Goal: Task Accomplishment & Management: Manage account settings

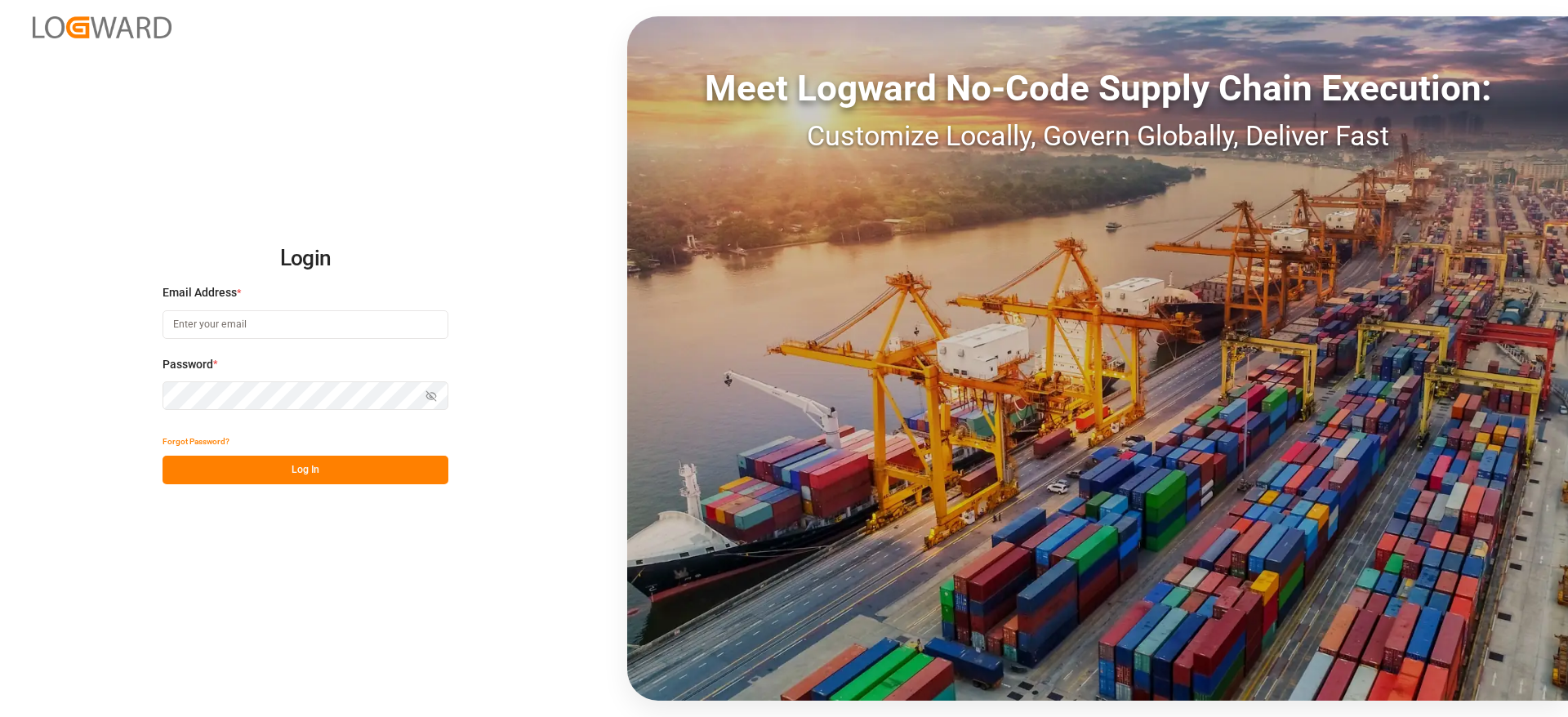
click at [267, 328] on input at bounding box center [305, 324] width 286 height 29
type input "vishwanath.mp@logward.com"
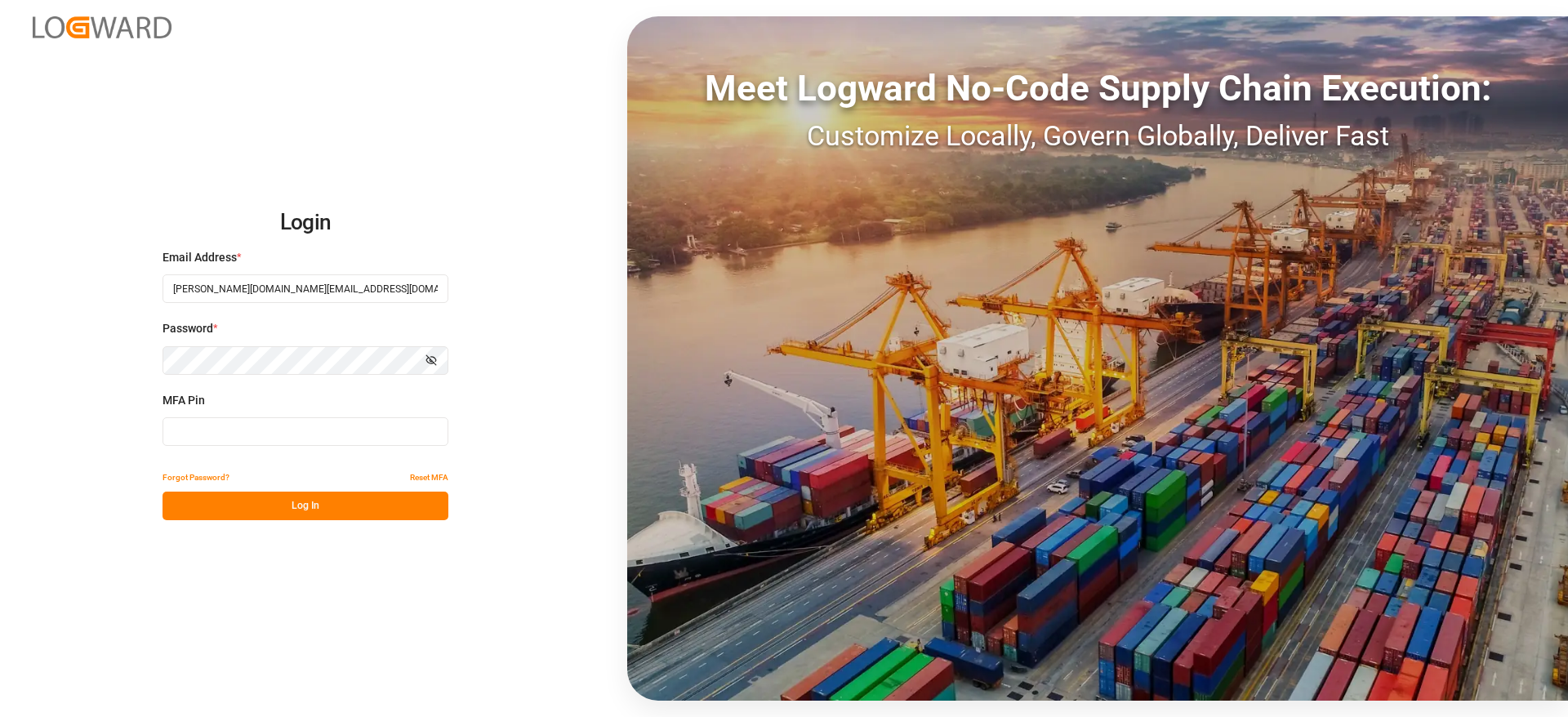
type input "741861"
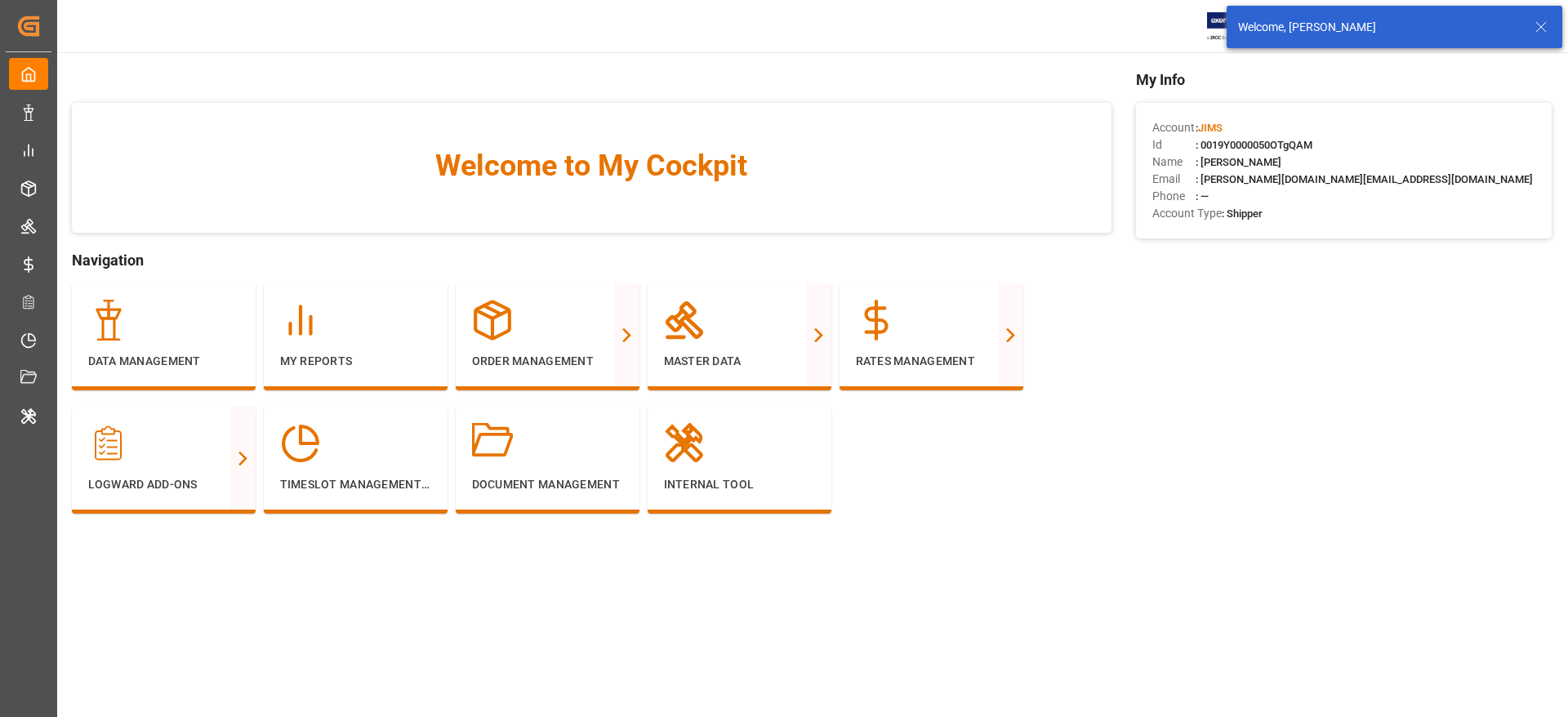
click at [1543, 26] on line at bounding box center [1541, 27] width 10 height 10
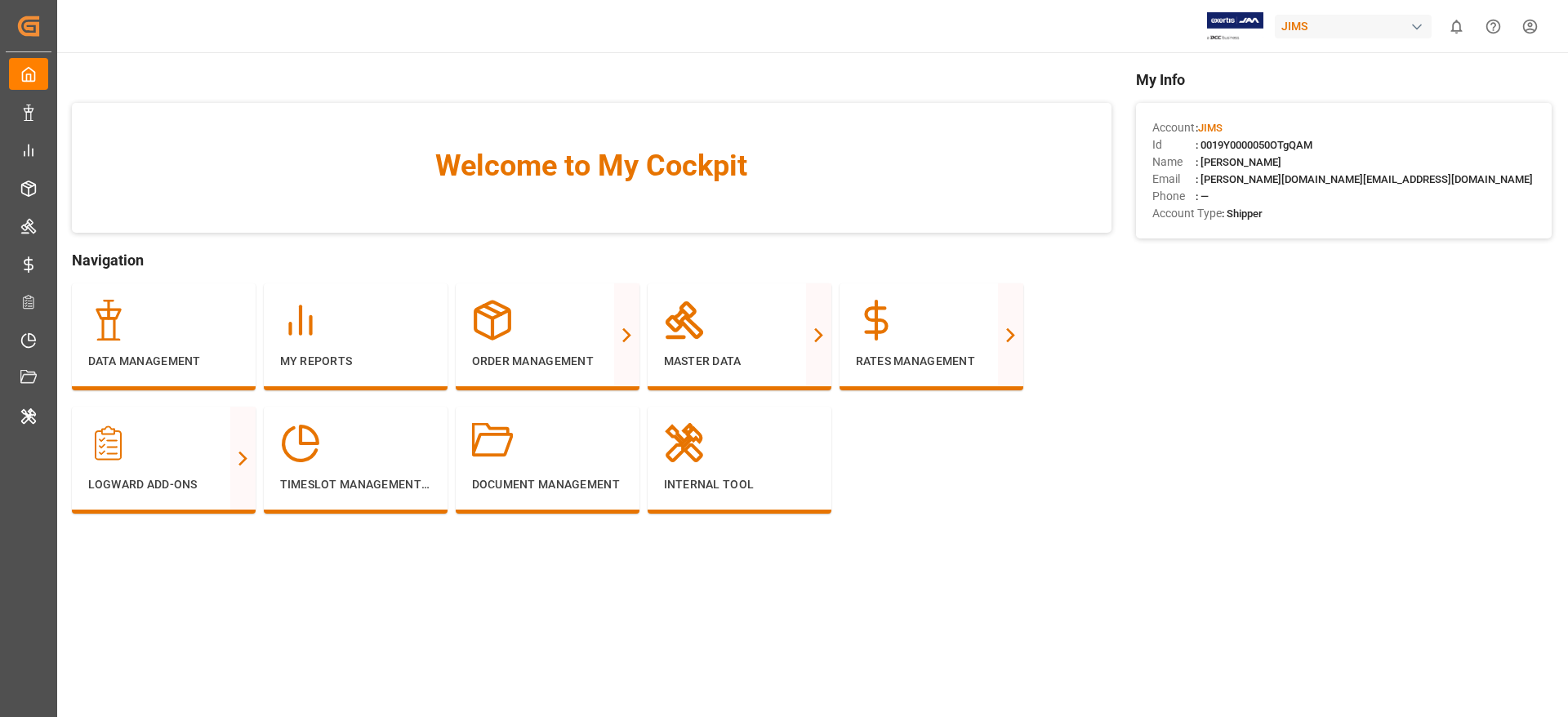
click at [1305, 31] on div "JIMS" at bounding box center [1353, 27] width 157 height 24
type input "evonik i"
click at [1310, 120] on span "EvonikIn-6LLN" at bounding box center [1321, 119] width 107 height 15
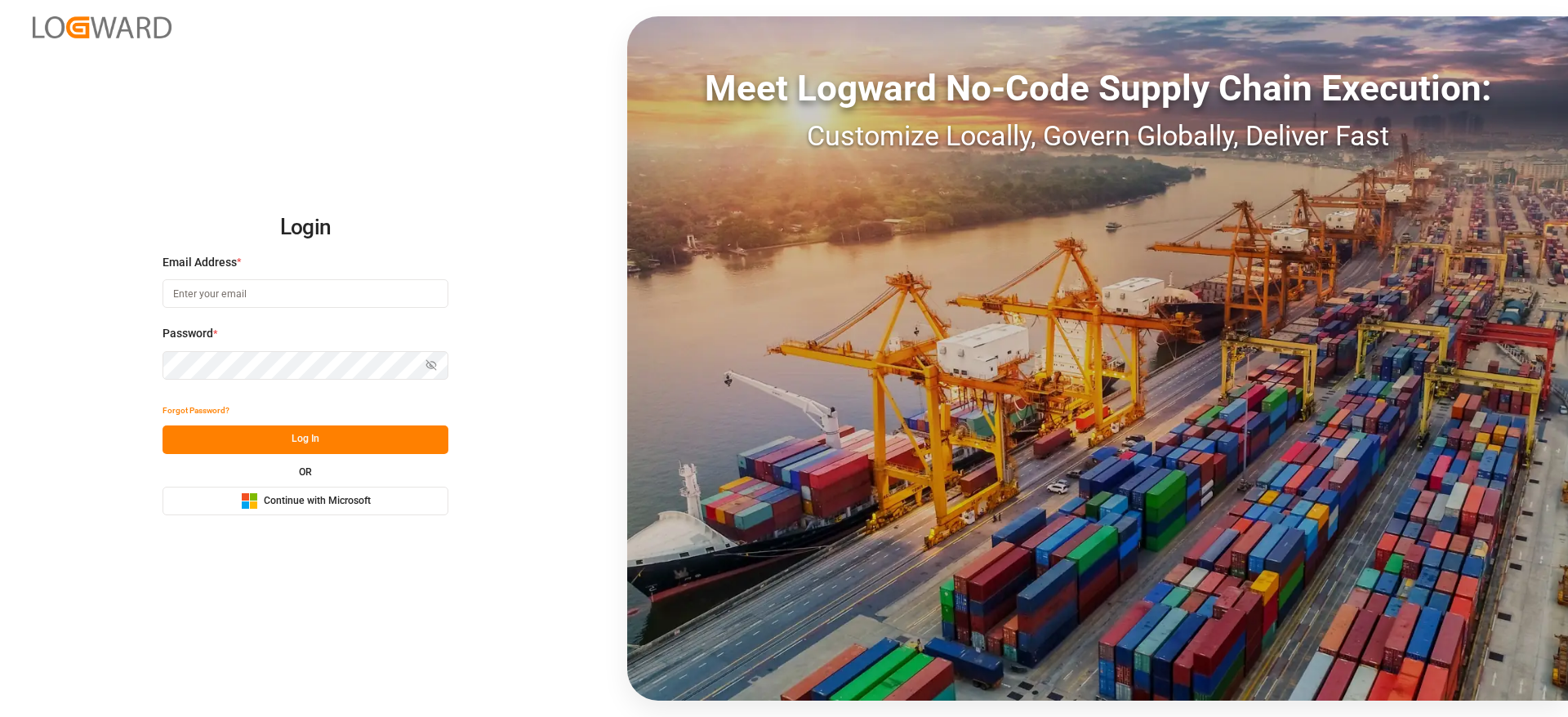
click at [322, 497] on span "Continue with Microsoft" at bounding box center [317, 501] width 107 height 15
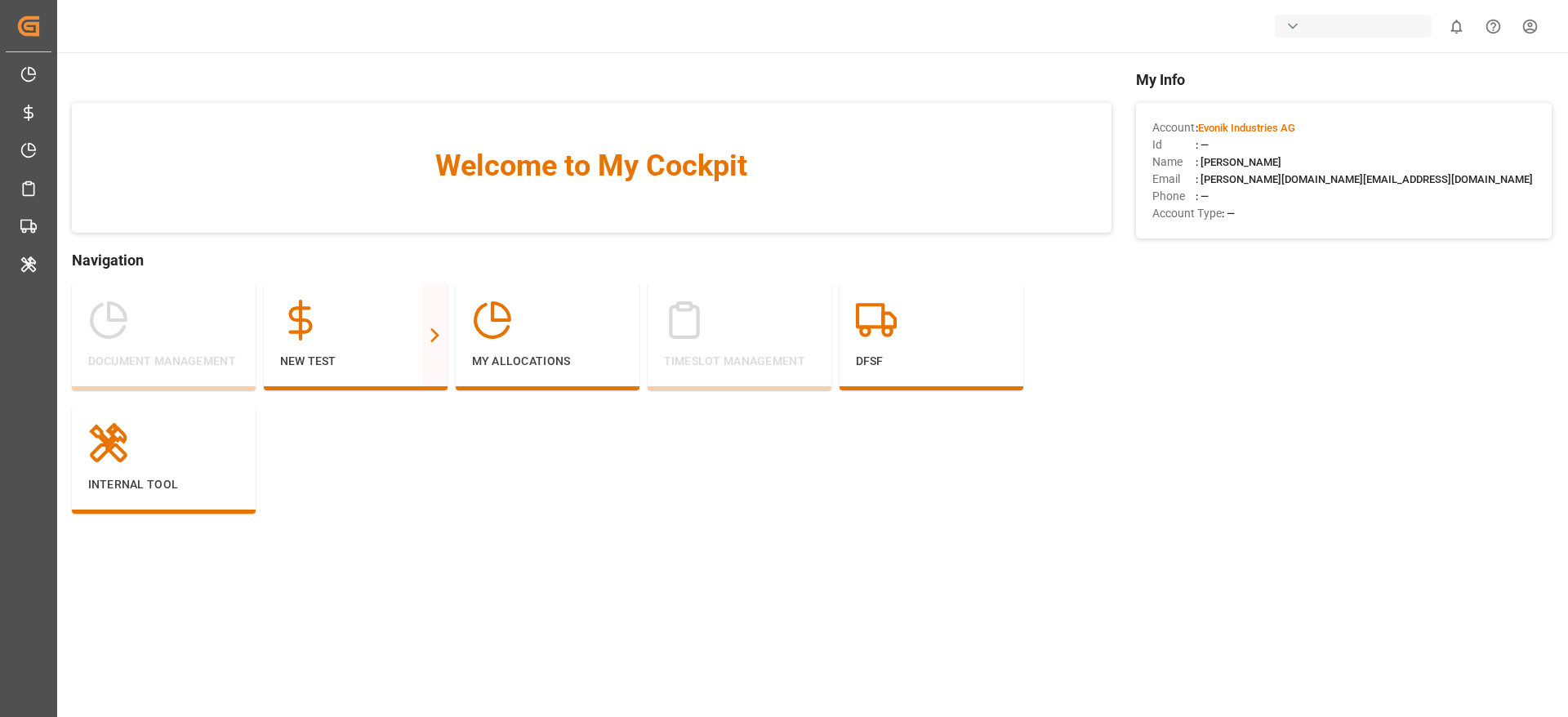
click at [1310, 28] on div "button" at bounding box center [1353, 26] width 157 height 23
type input "evonik i"
click at [1290, 106] on span "Evonik Industries AG" at bounding box center [1321, 102] width 107 height 17
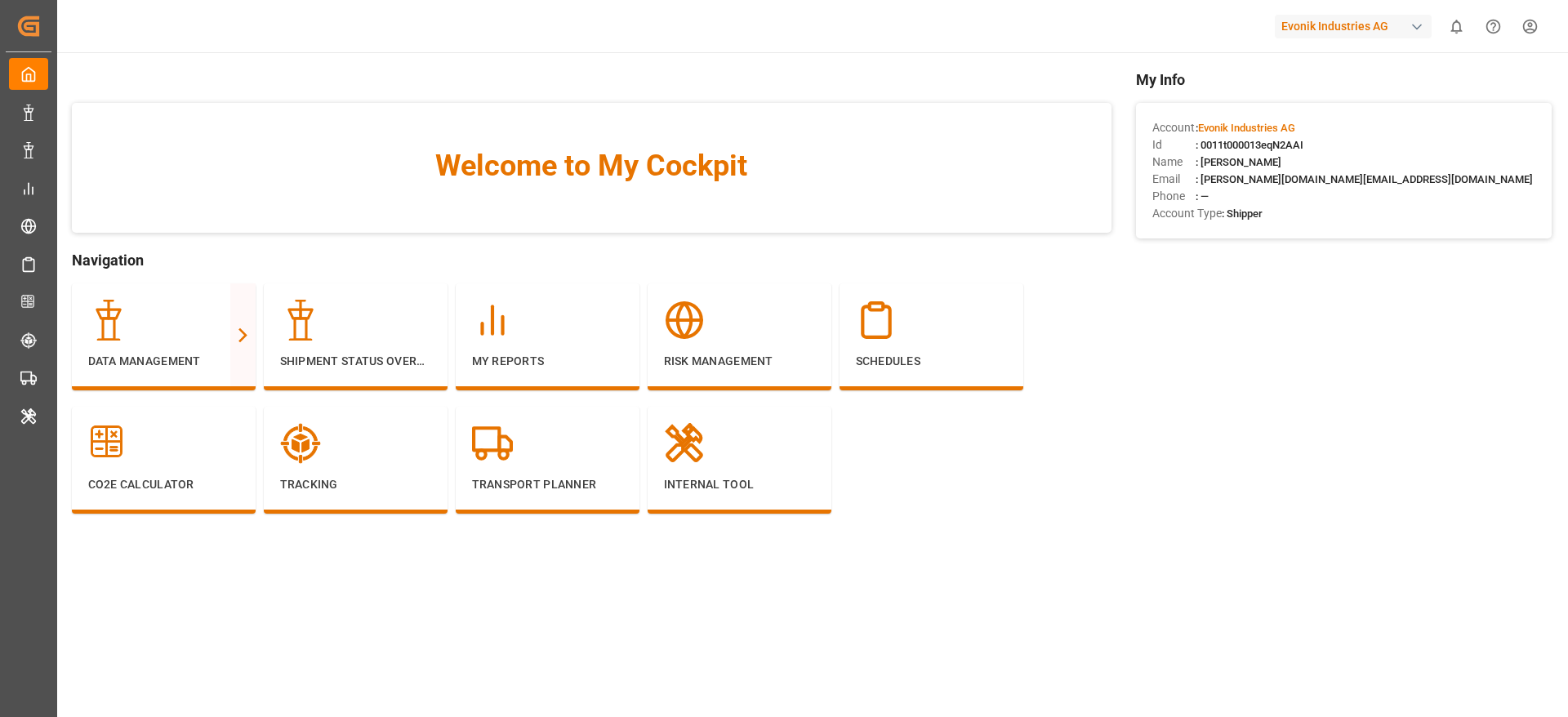
click at [1307, 23] on div "Evonik Industries AG" at bounding box center [1353, 27] width 157 height 24
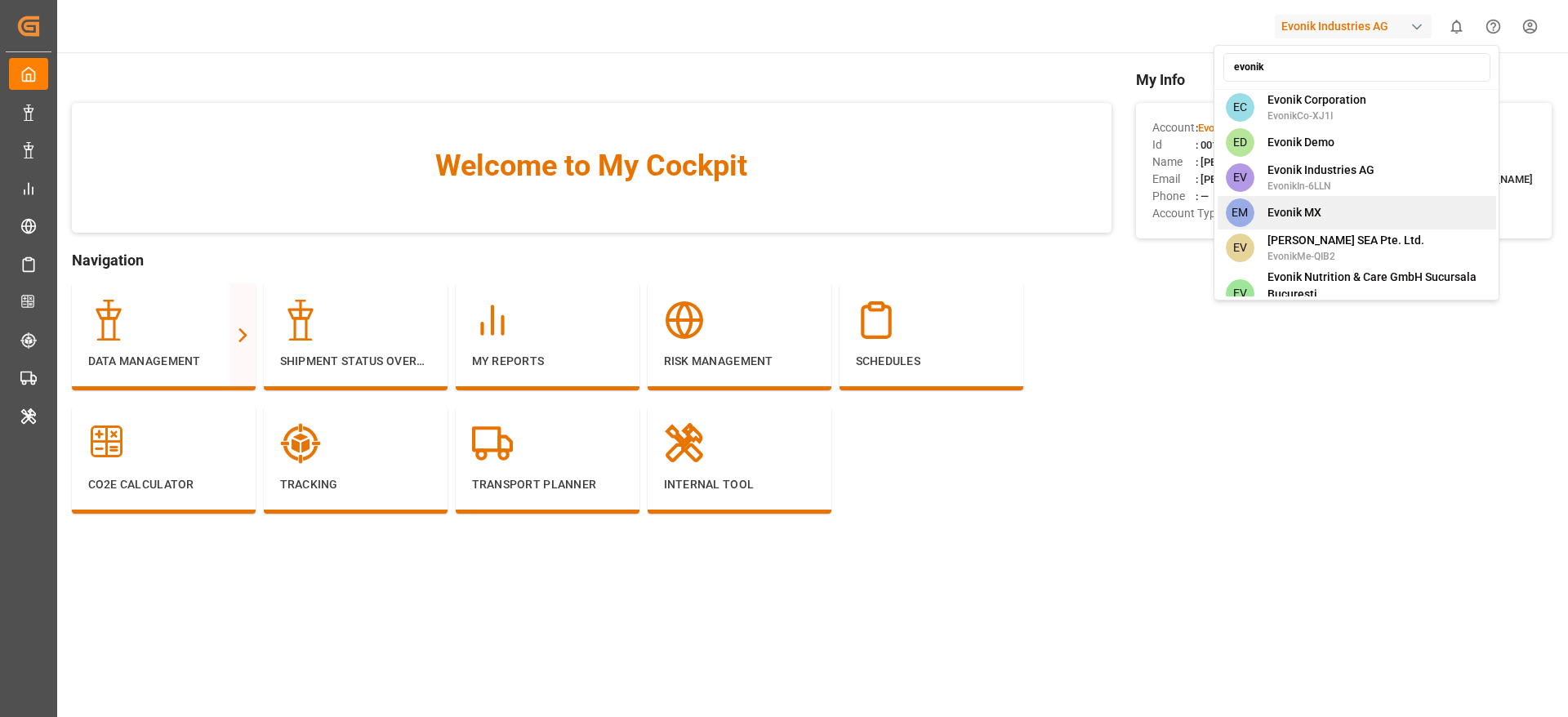
scroll to position [1110, 0]
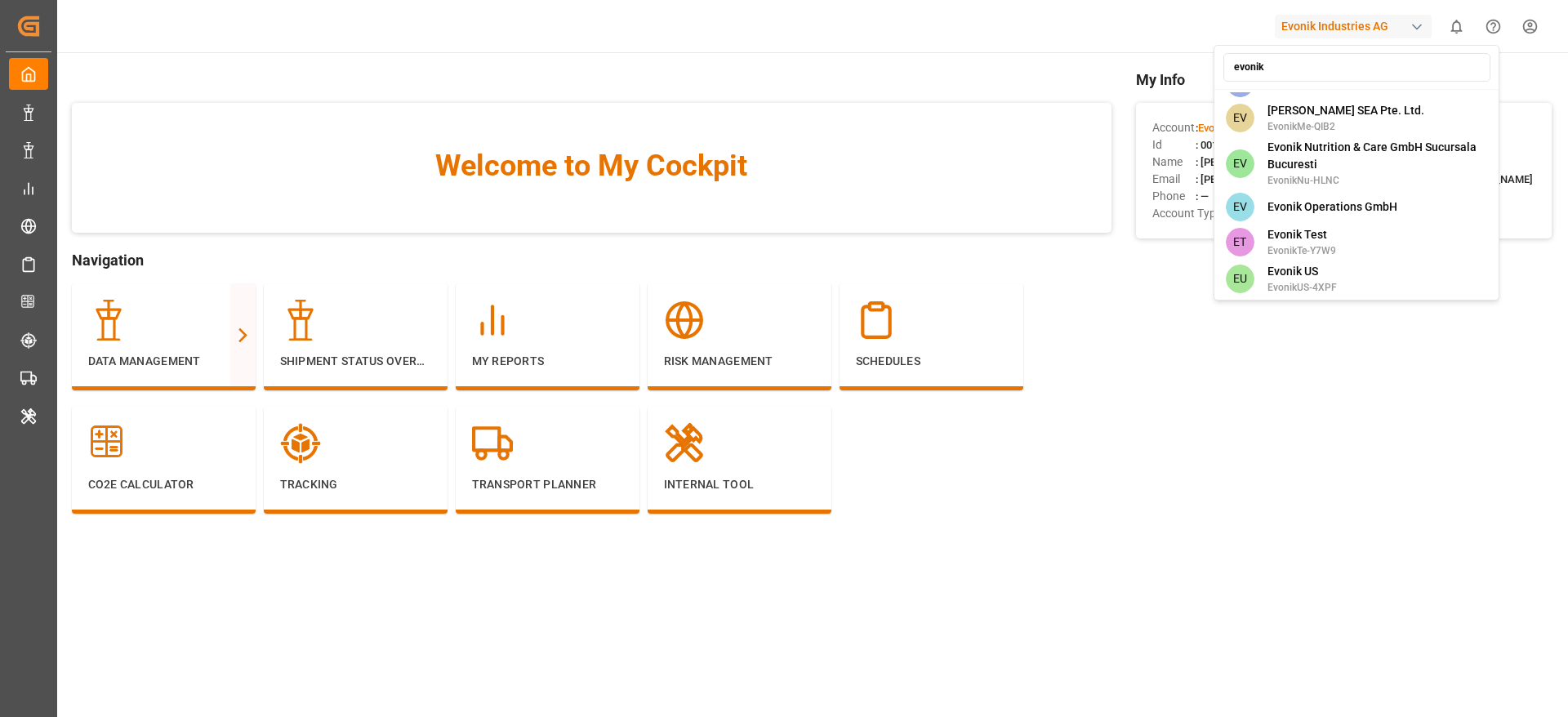
type input "evonik"
click at [1222, 461] on html "Created by potrace 1.15, written by Peter Selinger 2001-2017 Created by potrace…" at bounding box center [784, 358] width 1568 height 717
